Goal: Contribute content: Add original content to the website for others to see

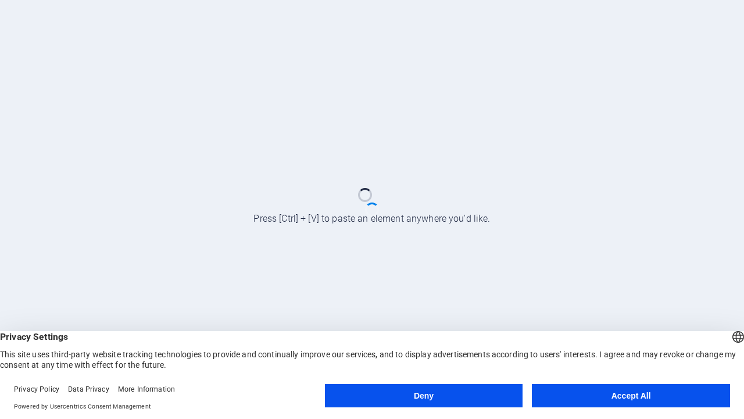
click at [424, 395] on button "Deny" at bounding box center [424, 395] width 198 height 23
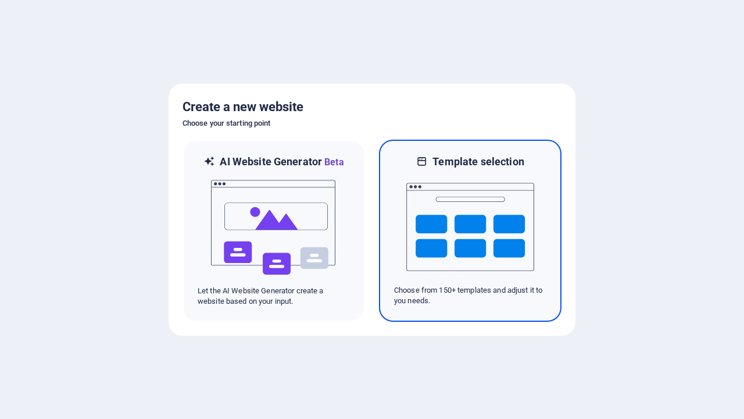
click at [470, 230] on img at bounding box center [470, 227] width 128 height 116
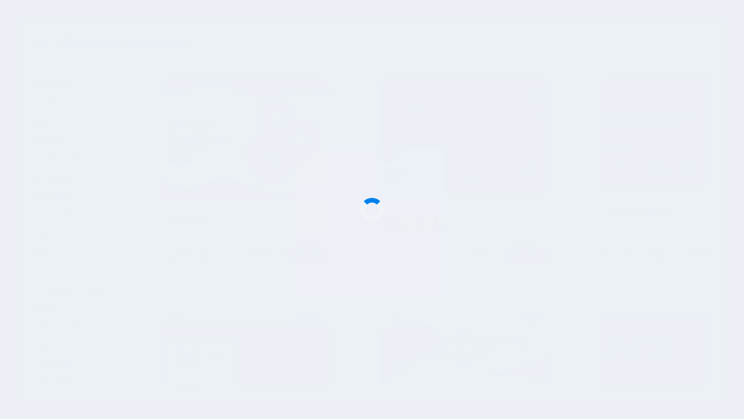
scroll to position [340, 0]
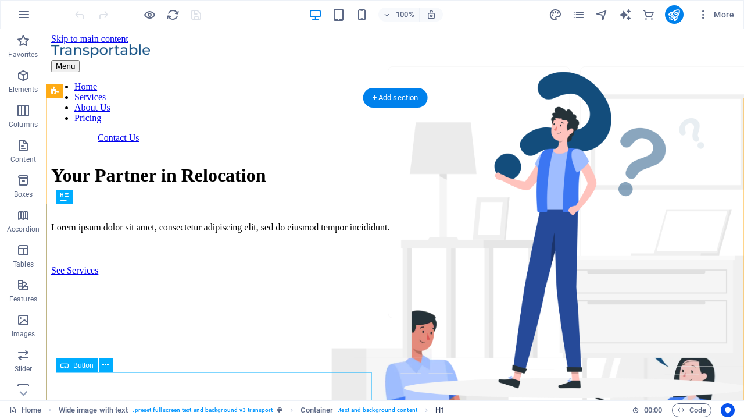
click at [440, 409] on span "H1" at bounding box center [440, 410] width 9 height 14
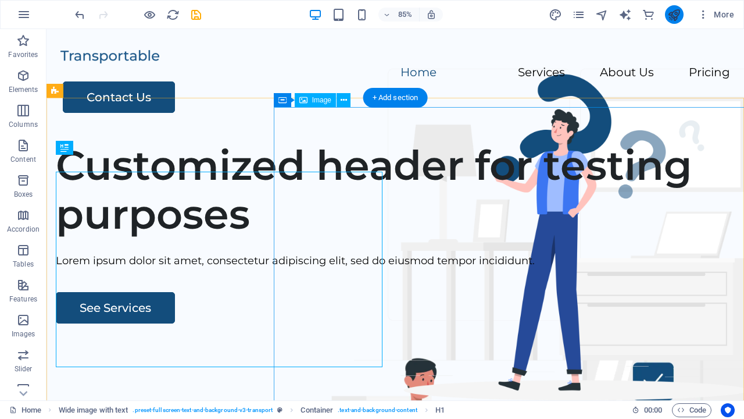
click at [674, 15] on icon "publish" at bounding box center [674, 14] width 13 height 13
checkbox input "false"
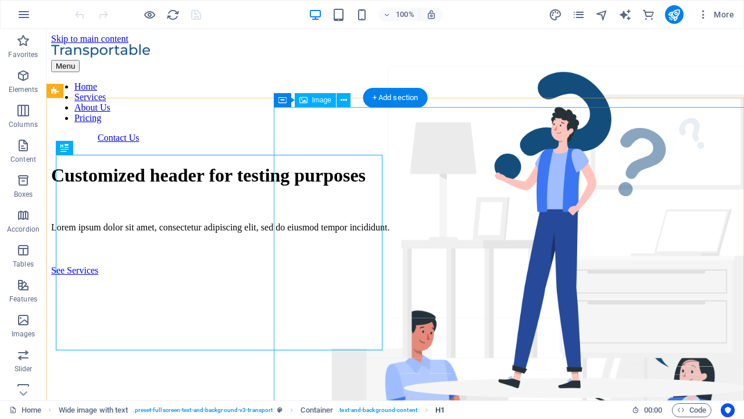
click at [440, 409] on span "H1" at bounding box center [440, 410] width 9 height 14
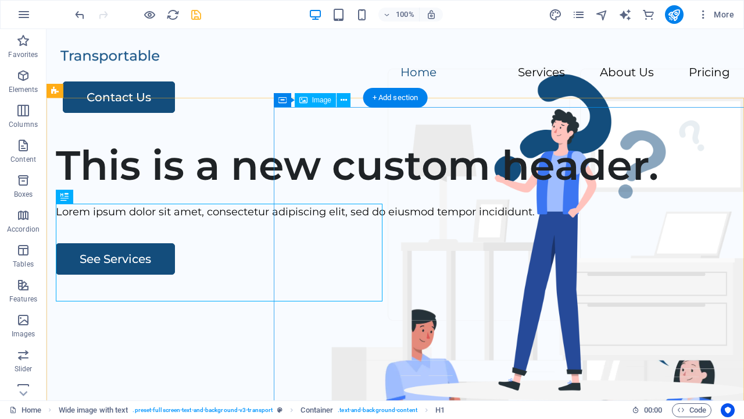
click at [196, 15] on icon "save" at bounding box center [196, 14] width 13 height 13
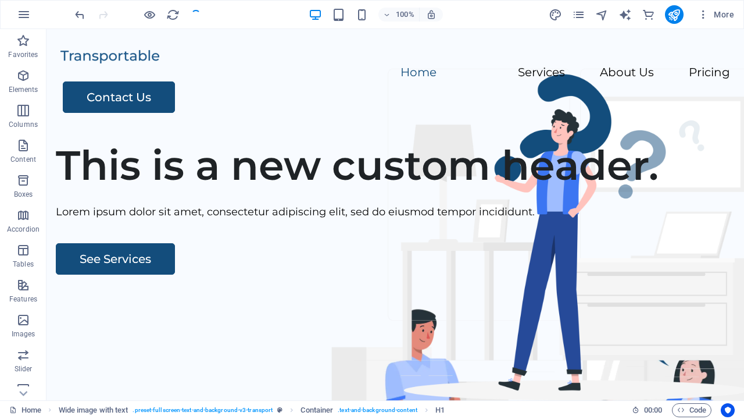
checkbox input "false"
click at [24, 15] on icon "button" at bounding box center [24, 15] width 14 height 14
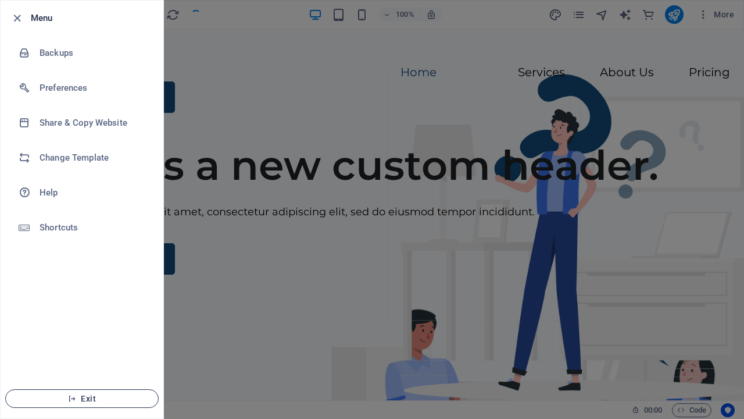
click at [82, 398] on span "Exit" at bounding box center [82, 398] width 134 height 9
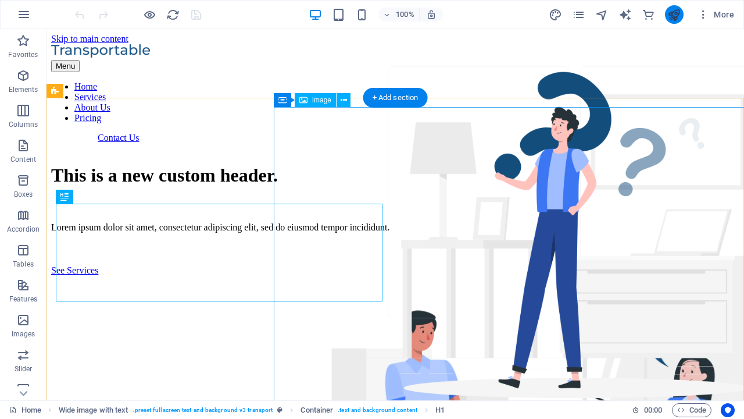
click at [674, 15] on icon "publish" at bounding box center [674, 14] width 13 height 13
